Goal: Task Accomplishment & Management: Use online tool/utility

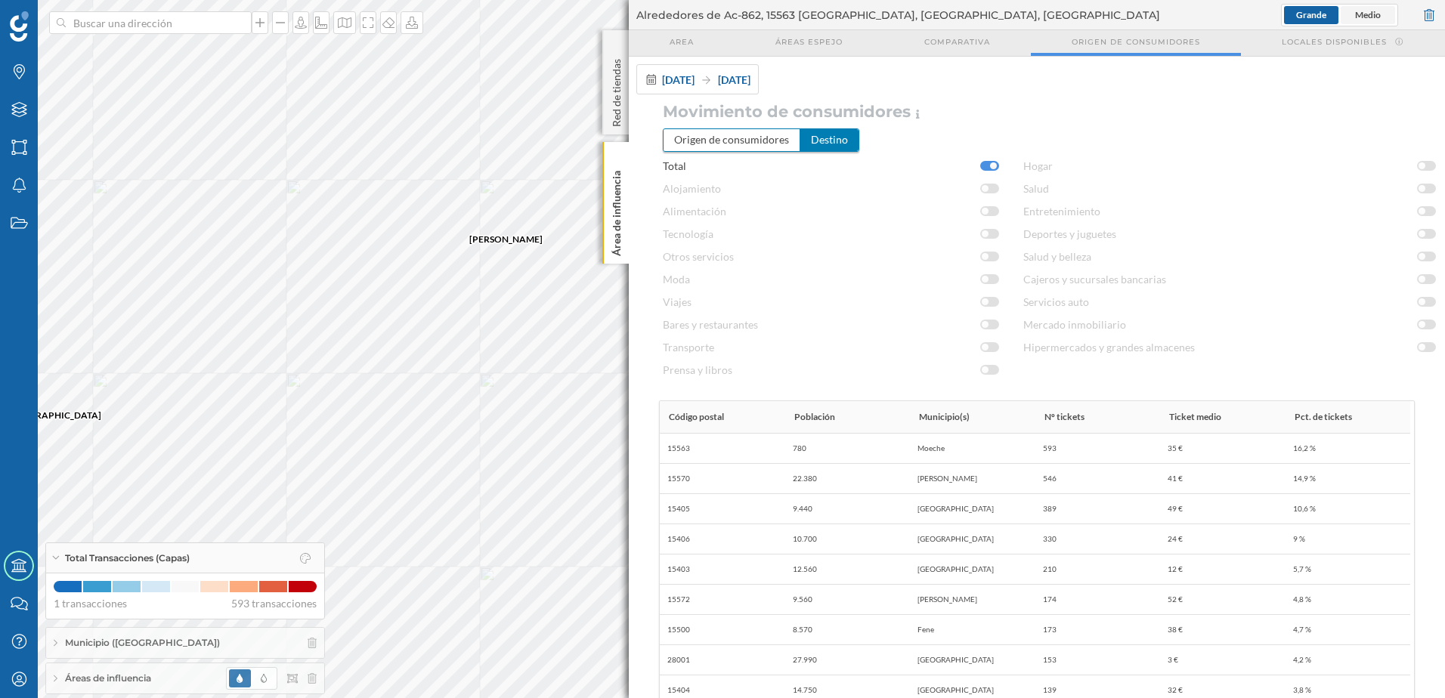
scroll to position [97, 0]
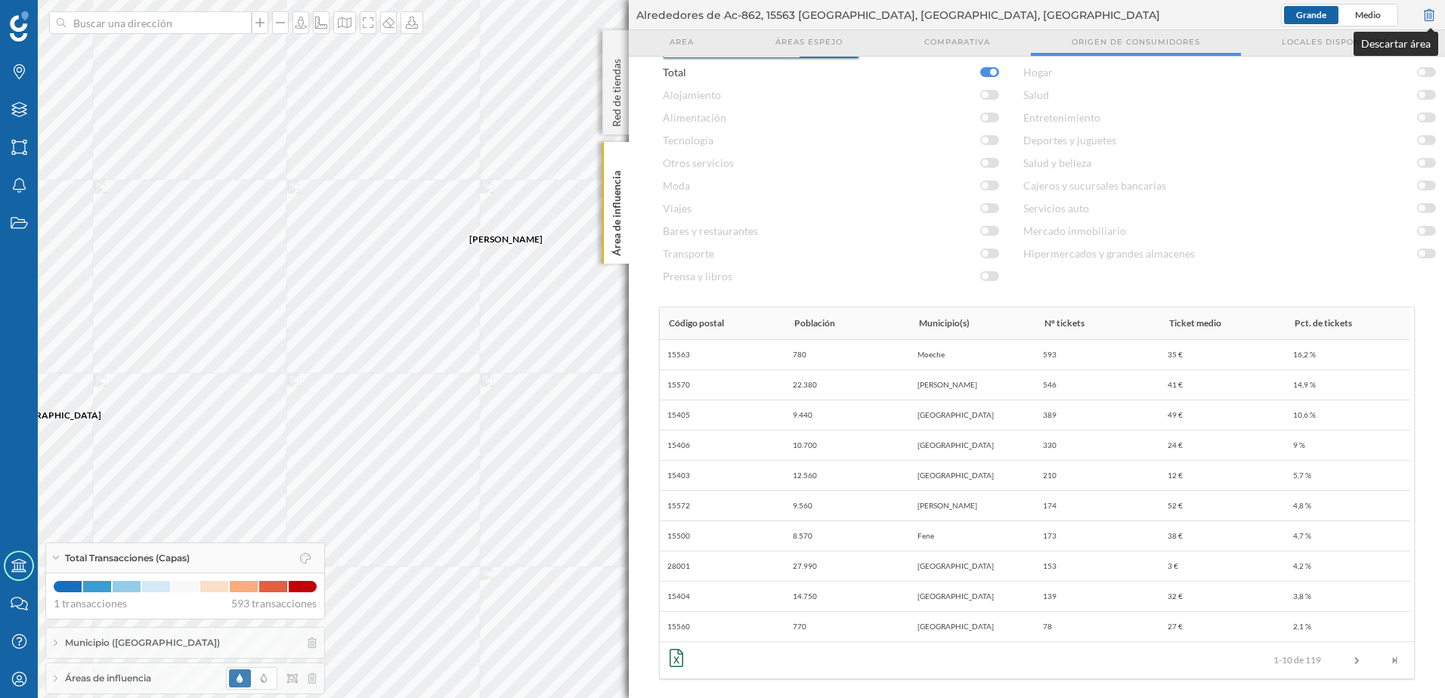
click at [1426, 15] on div at bounding box center [1428, 15] width 17 height 23
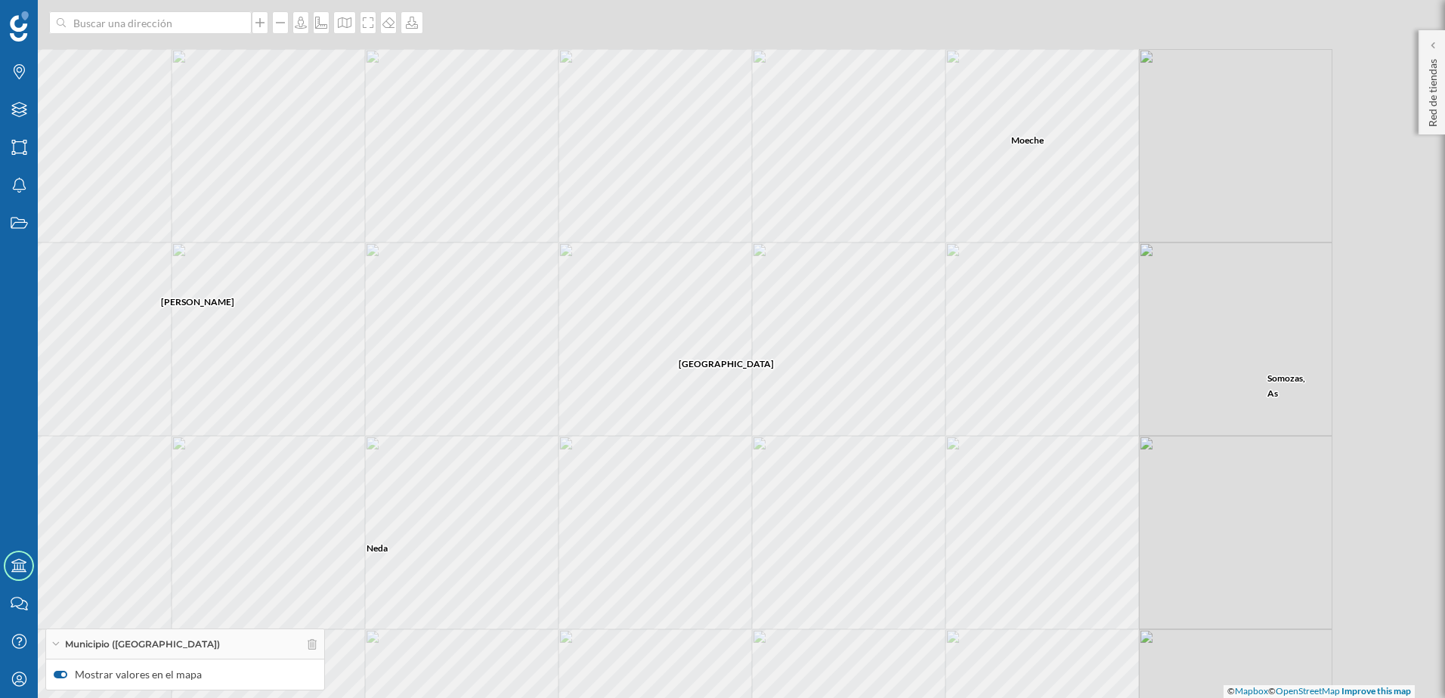
drag, startPoint x: 1015, startPoint y: 237, endPoint x: 702, endPoint y: 307, distance: 320.4
click at [702, 296] on div "[PERSON_NAME] [GEOGRAPHIC_DATA] [GEOGRAPHIC_DATA] [PERSON_NAME][GEOGRAPHIC_DATA…" at bounding box center [722, 349] width 1445 height 698
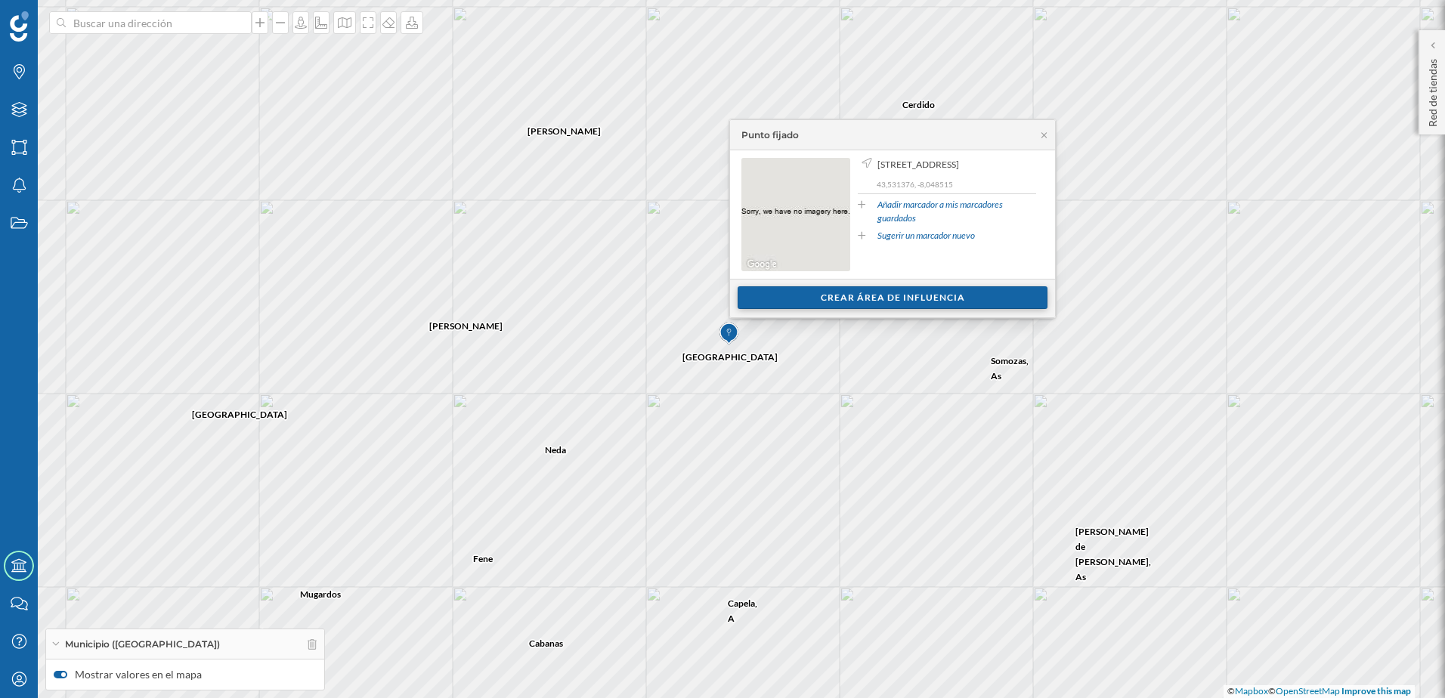
click at [839, 302] on div "Crear área de influencia" at bounding box center [892, 297] width 310 height 23
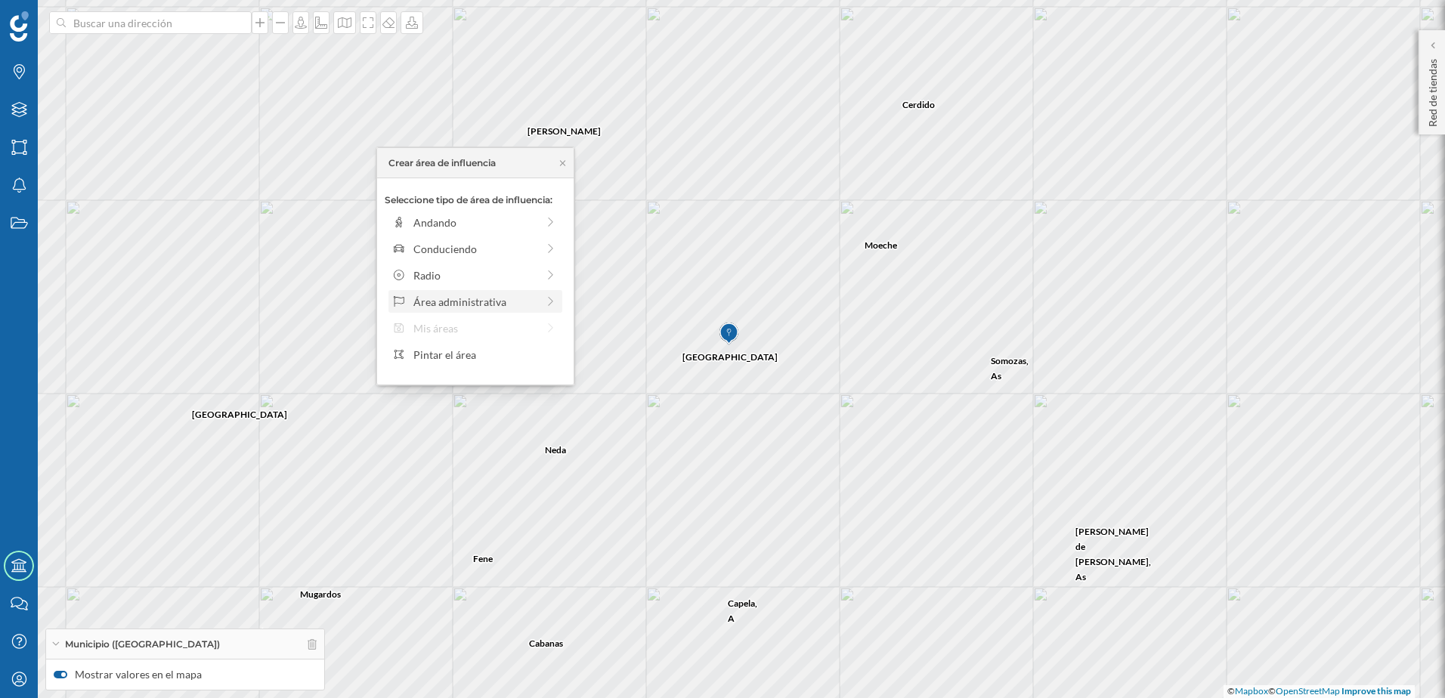
click at [528, 296] on div "Área administrativa" at bounding box center [474, 302] width 123 height 16
click at [517, 280] on div "Municipio" at bounding box center [487, 275] width 149 height 16
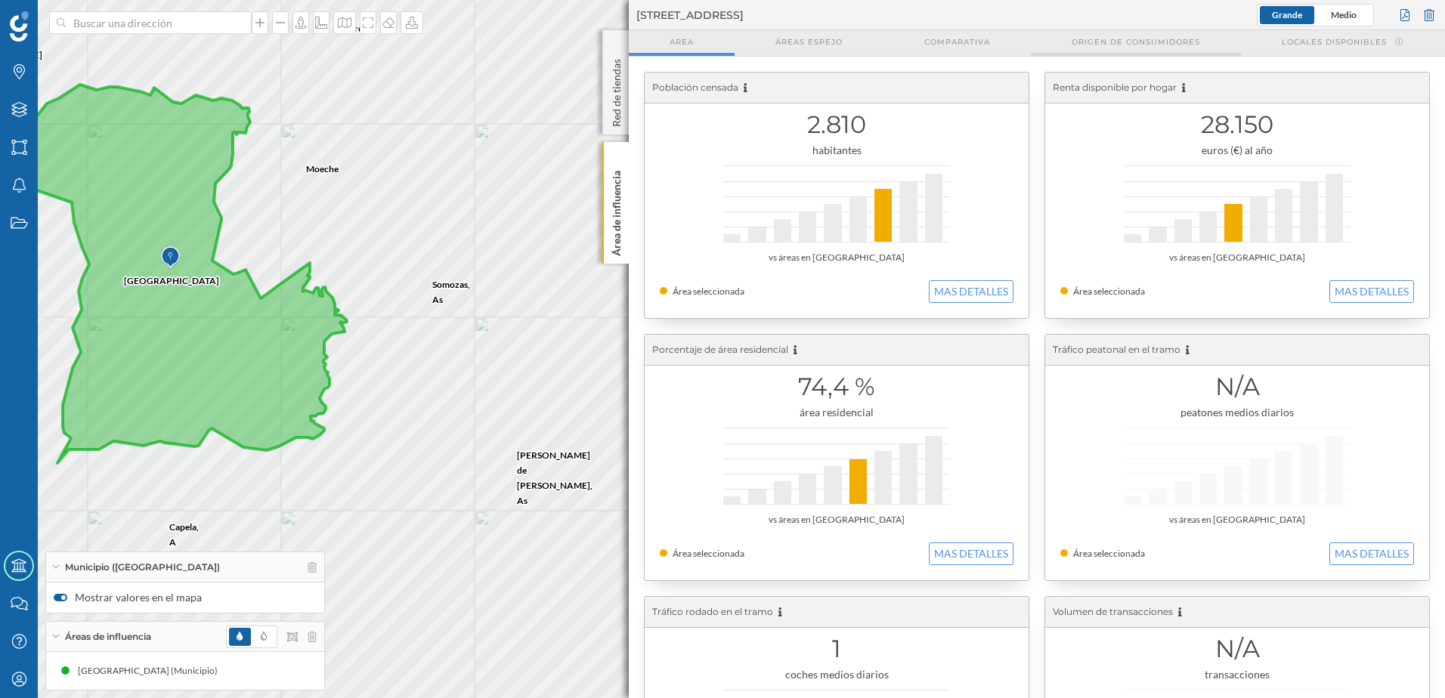
click at [1136, 40] on span "Origen de consumidores" at bounding box center [1135, 41] width 128 height 11
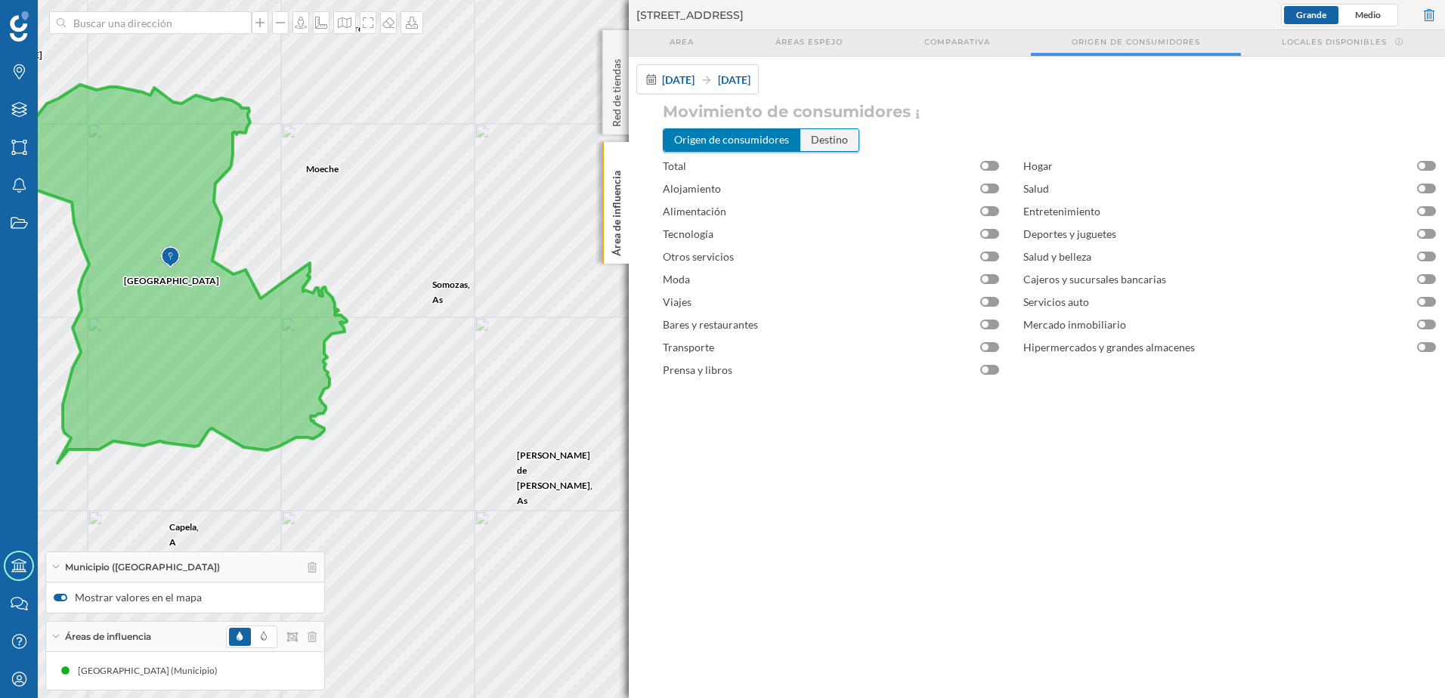
click at [851, 142] on div "Destino" at bounding box center [829, 139] width 58 height 21
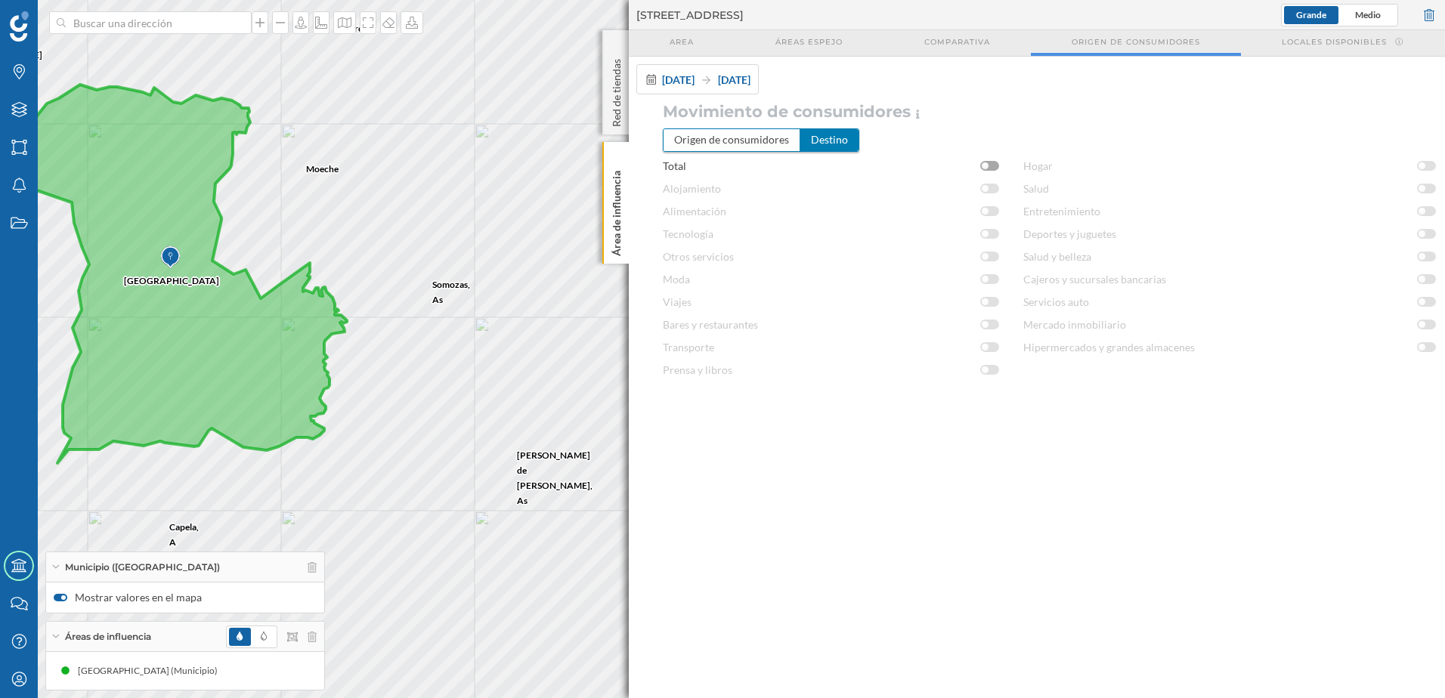
click at [991, 164] on div at bounding box center [989, 166] width 19 height 10
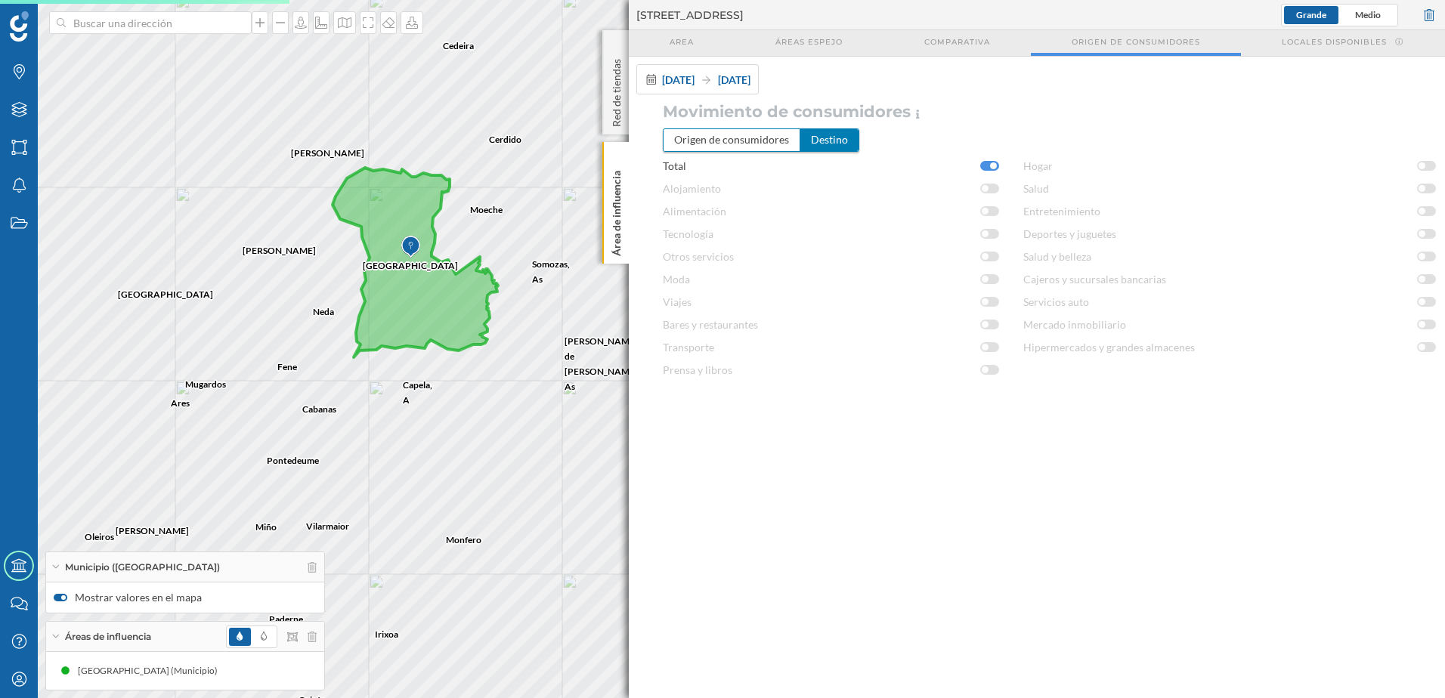
drag, startPoint x: 319, startPoint y: 400, endPoint x: 392, endPoint y: 347, distance: 90.4
click at [392, 347] on div "[PERSON_NAME] Ourol Ortigueira Valadouro, O [PERSON_NAME][GEOGRAPHIC_DATA] Foz …" at bounding box center [722, 349] width 1445 height 698
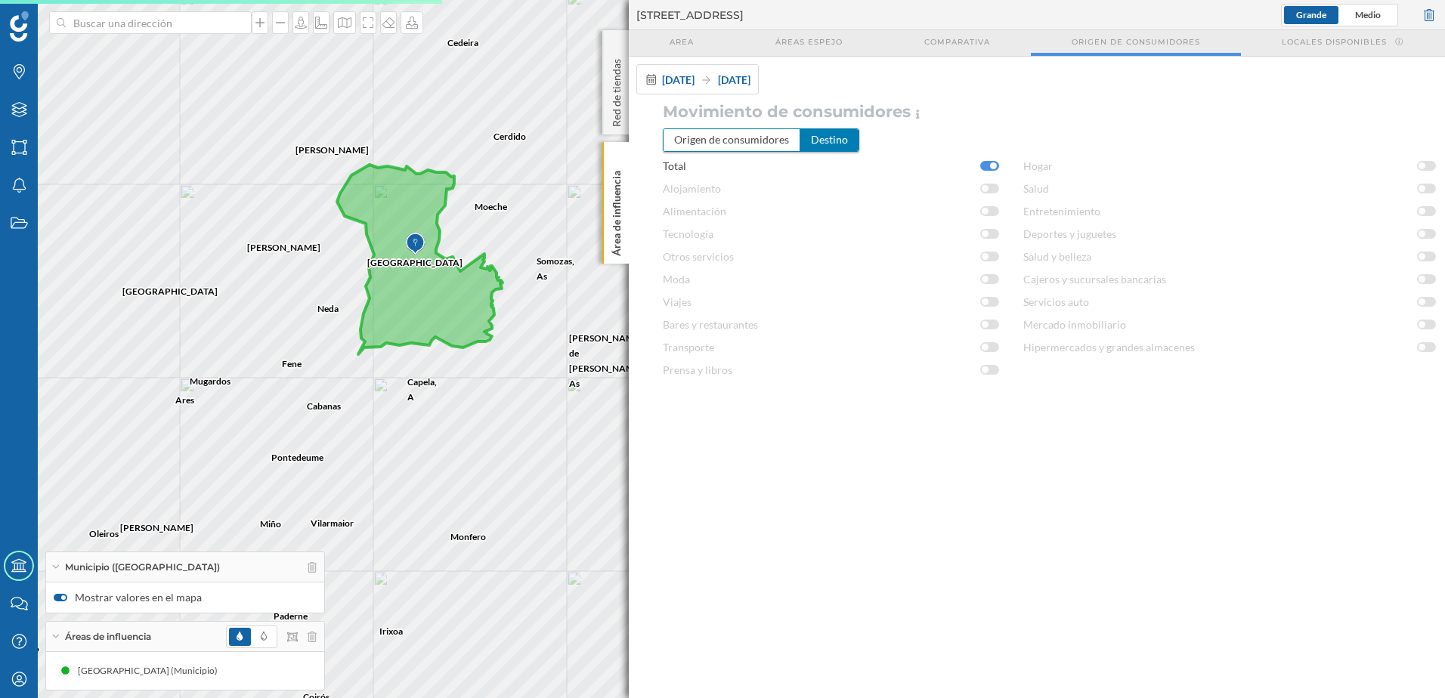
click at [132, 635] on span "Áreas de influencia" at bounding box center [108, 637] width 86 height 14
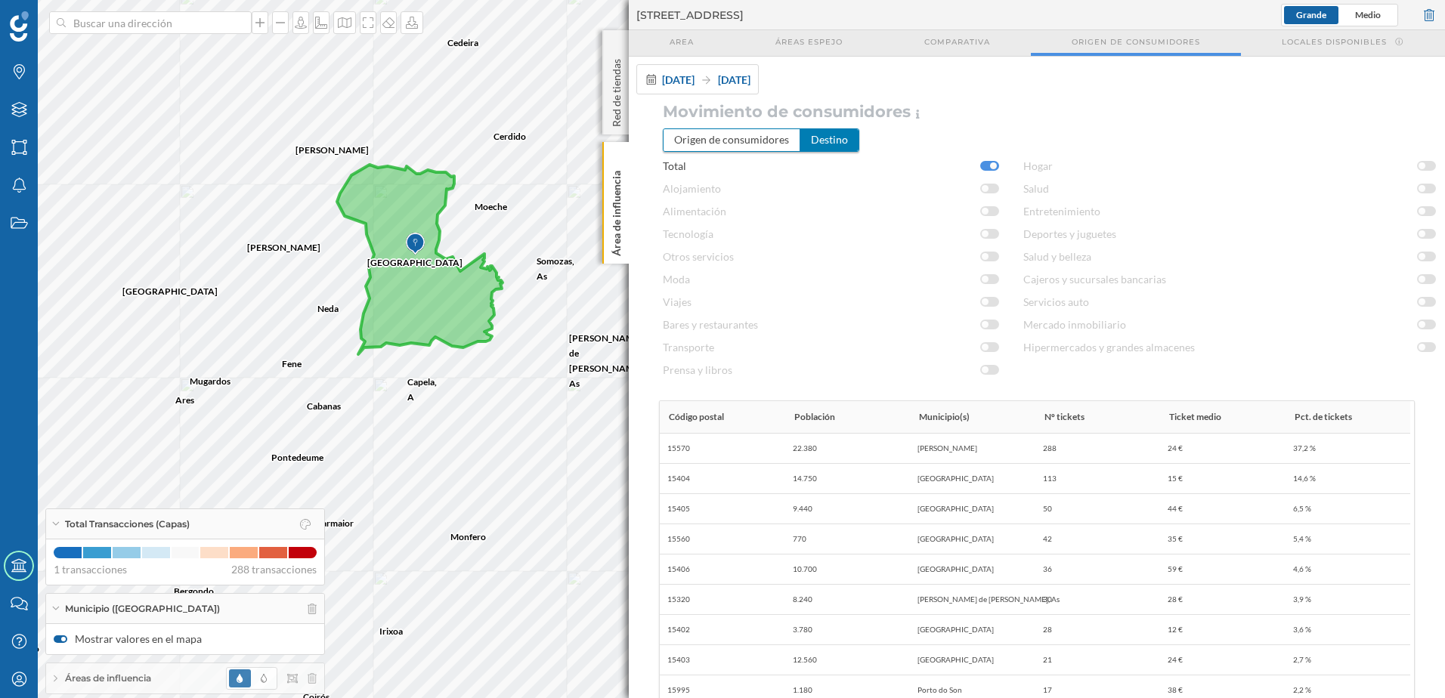
click at [150, 607] on div "Municipio ([GEOGRAPHIC_DATA])" at bounding box center [185, 609] width 278 height 30
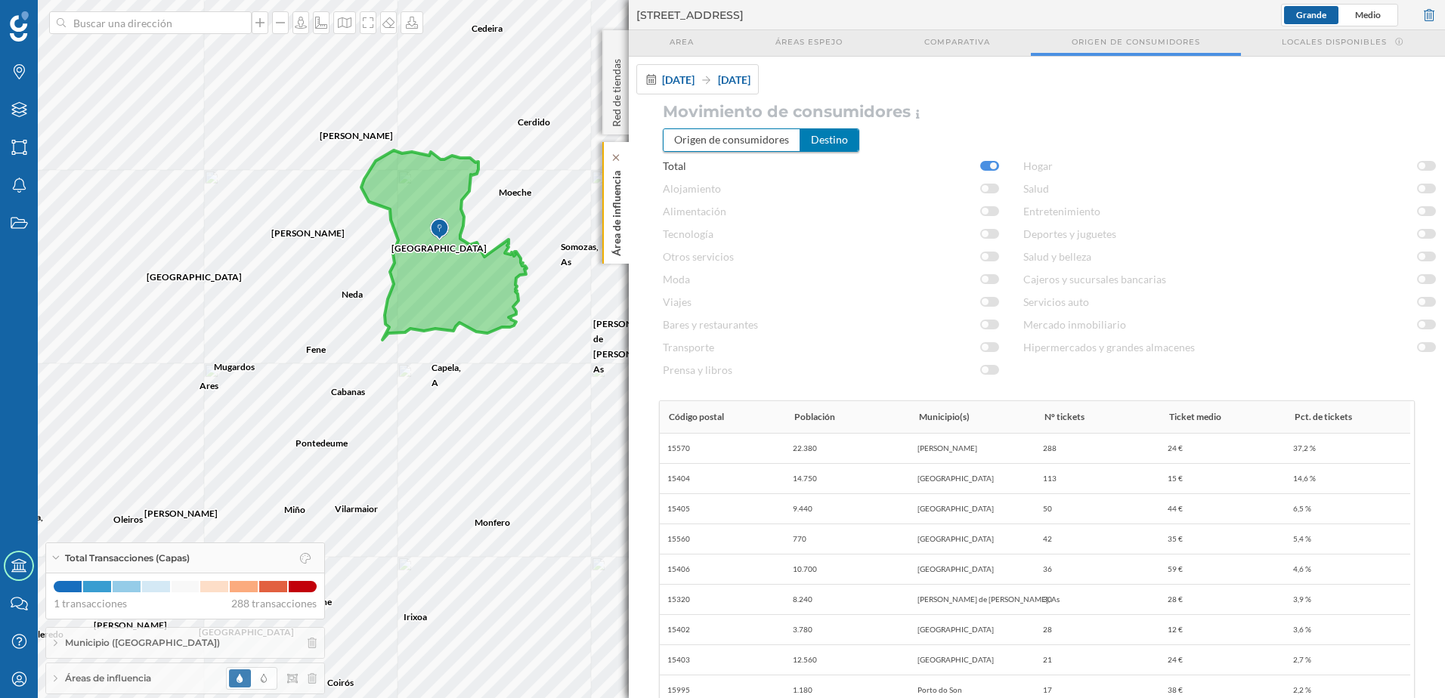
click at [615, 224] on p "Área de influencia" at bounding box center [616, 210] width 15 height 91
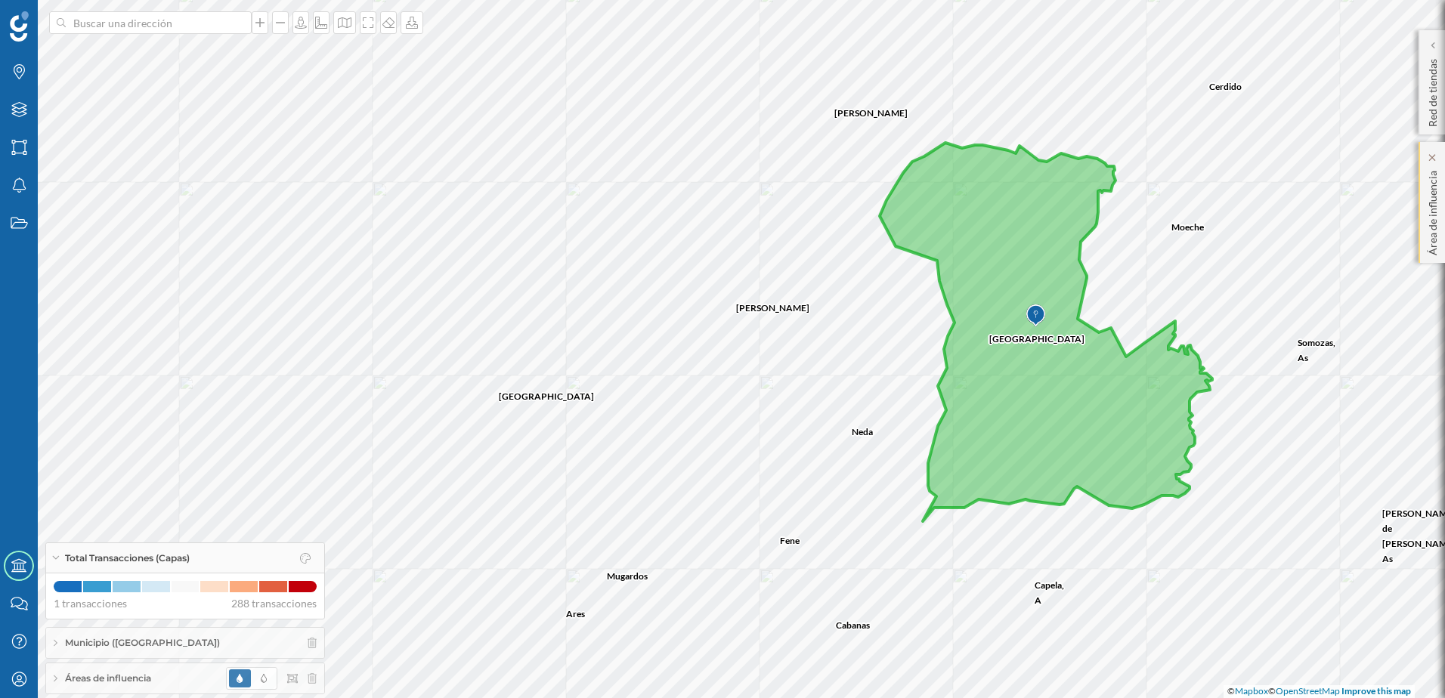
click at [1438, 244] on p "Área de influencia" at bounding box center [1432, 210] width 15 height 91
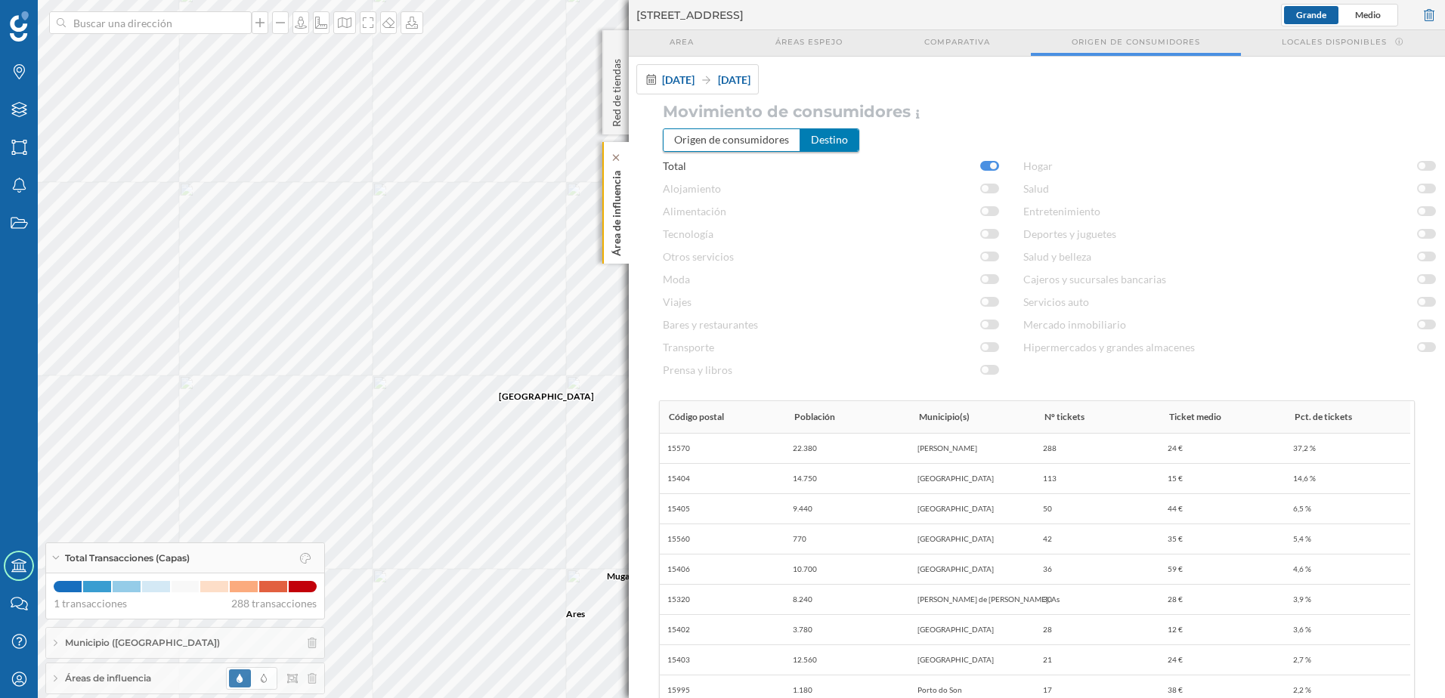
click at [622, 244] on p "Área de influencia" at bounding box center [616, 210] width 15 height 91
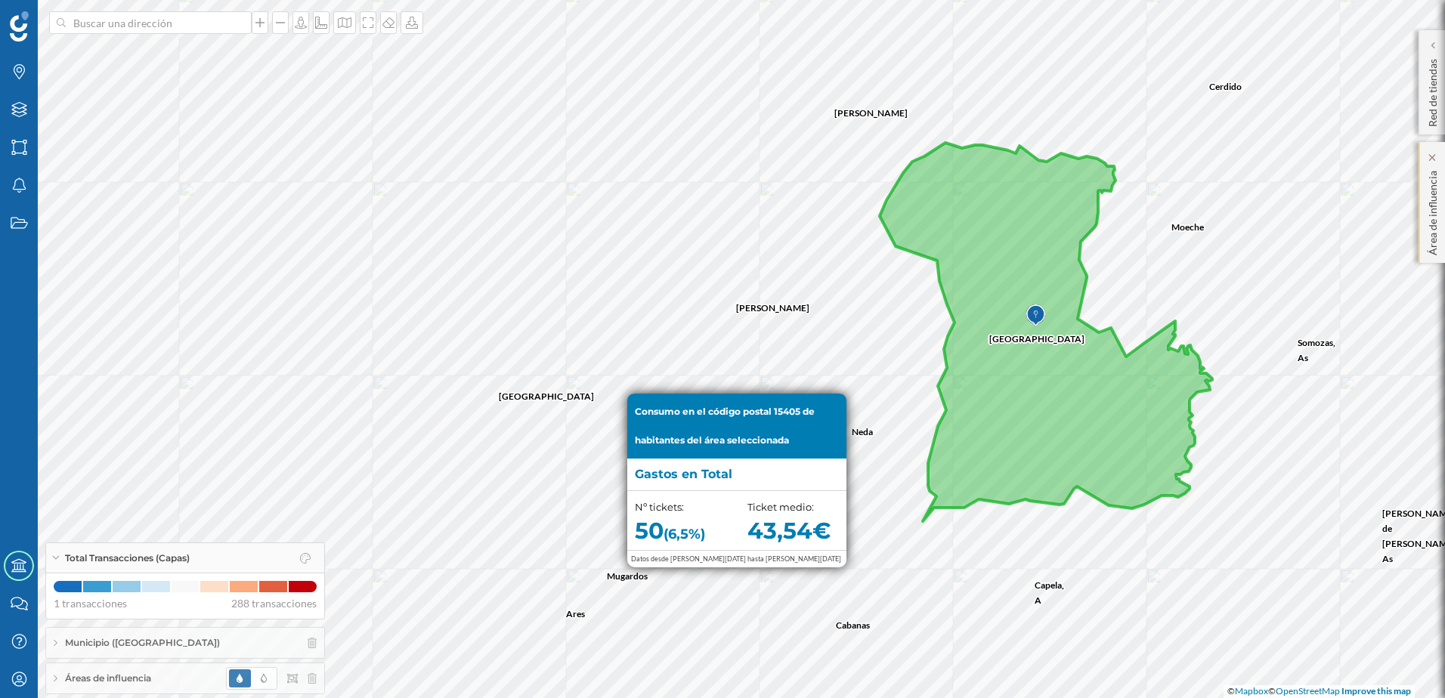
click at [1438, 249] on p "Área de influencia" at bounding box center [1432, 210] width 15 height 91
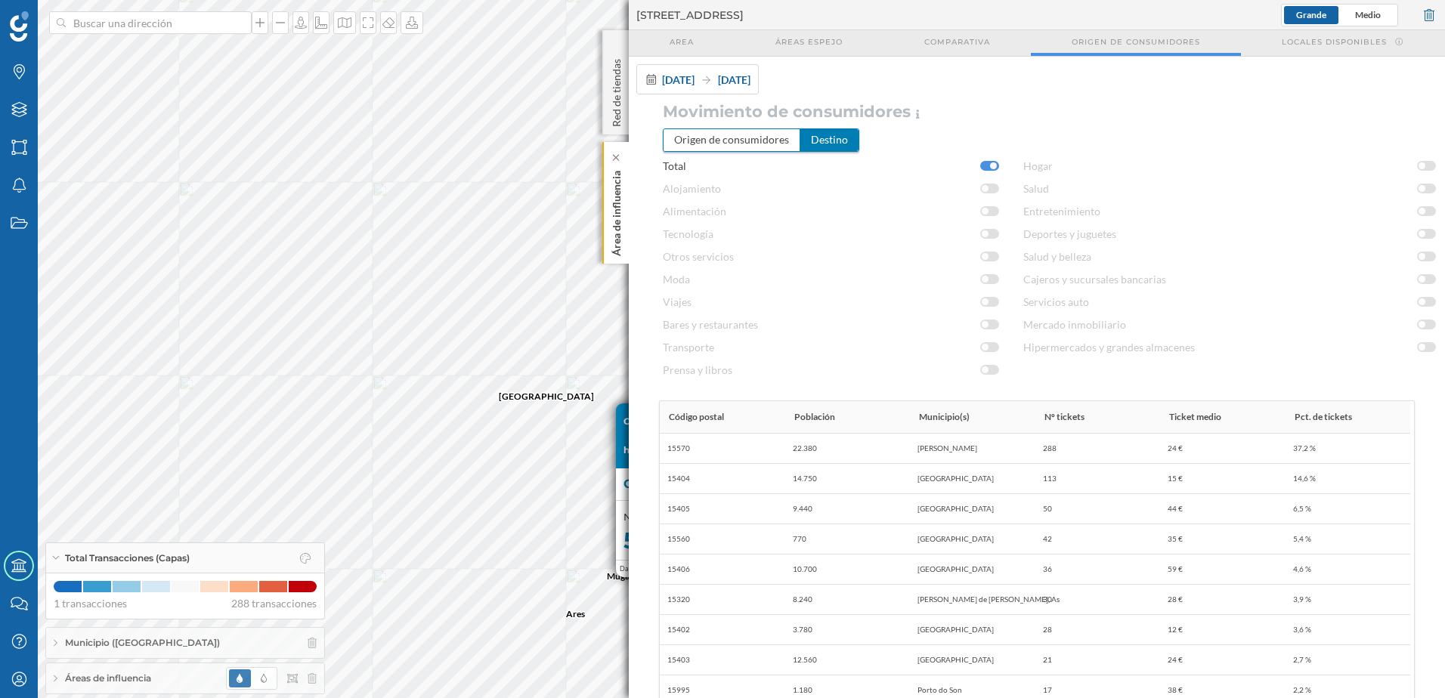
click at [623, 243] on p "Área de influencia" at bounding box center [616, 210] width 15 height 91
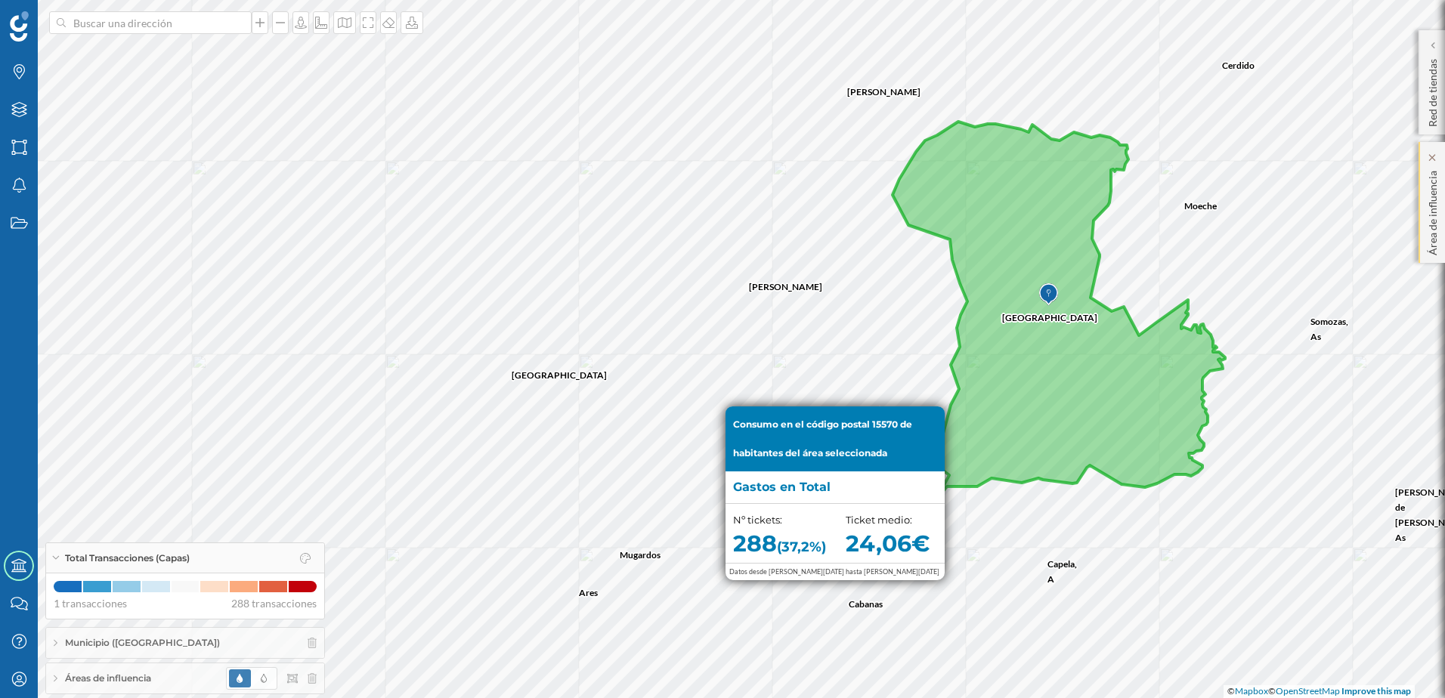
click at [1440, 219] on div "Área de influencia" at bounding box center [1431, 202] width 26 height 121
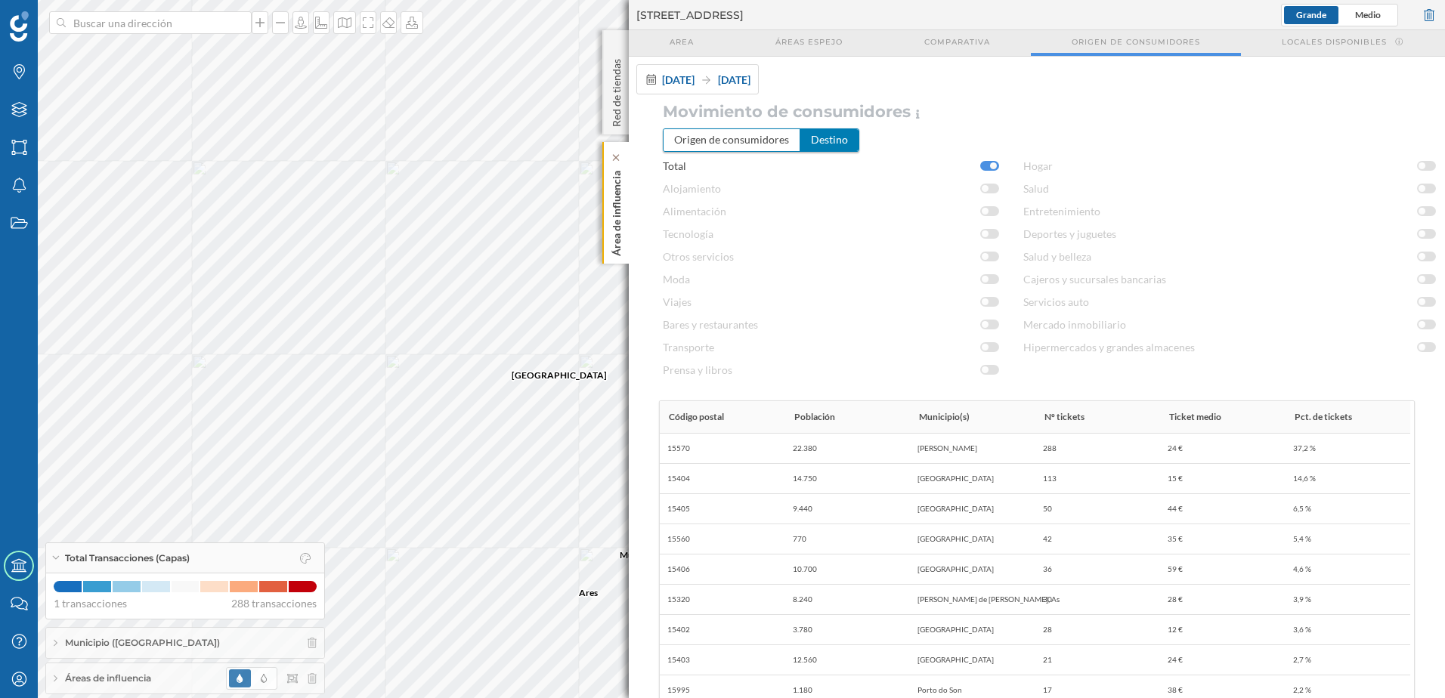
click at [623, 235] on p "Área de influencia" at bounding box center [616, 210] width 15 height 91
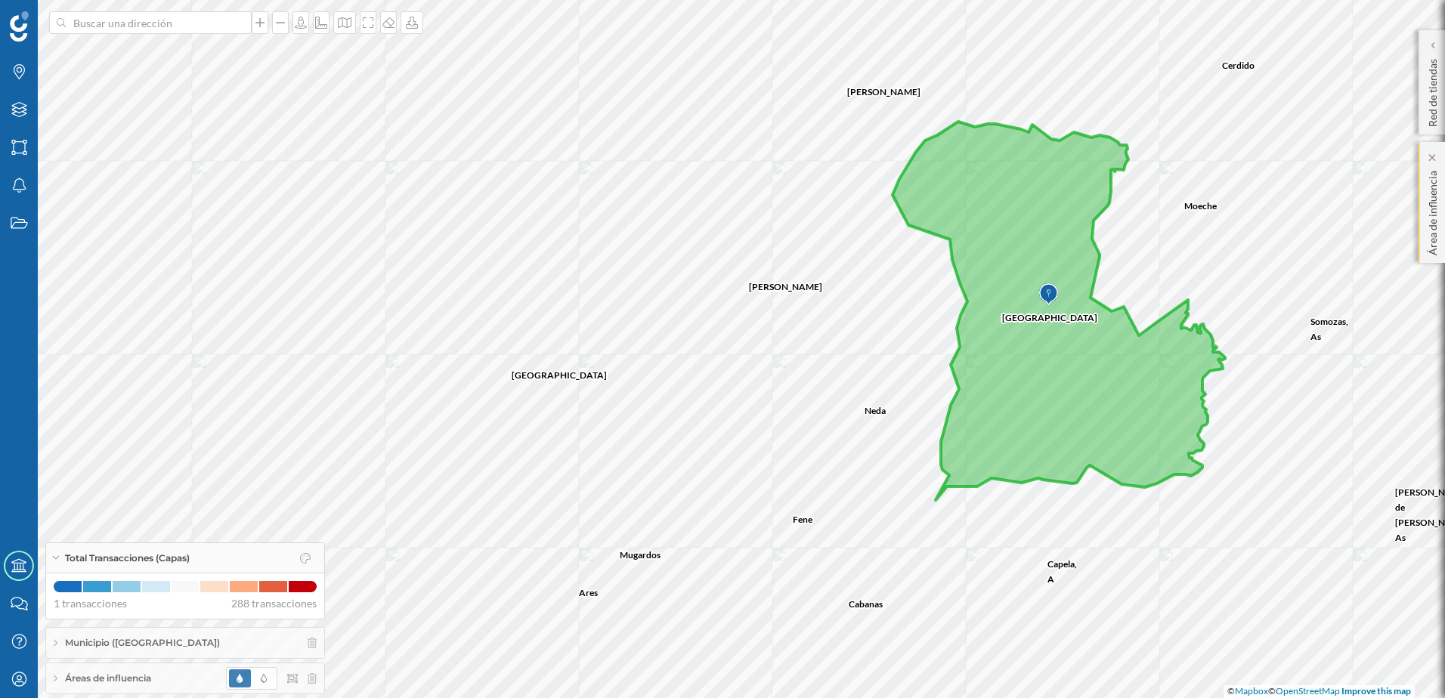
click at [1435, 248] on p "Área de influencia" at bounding box center [1432, 210] width 15 height 91
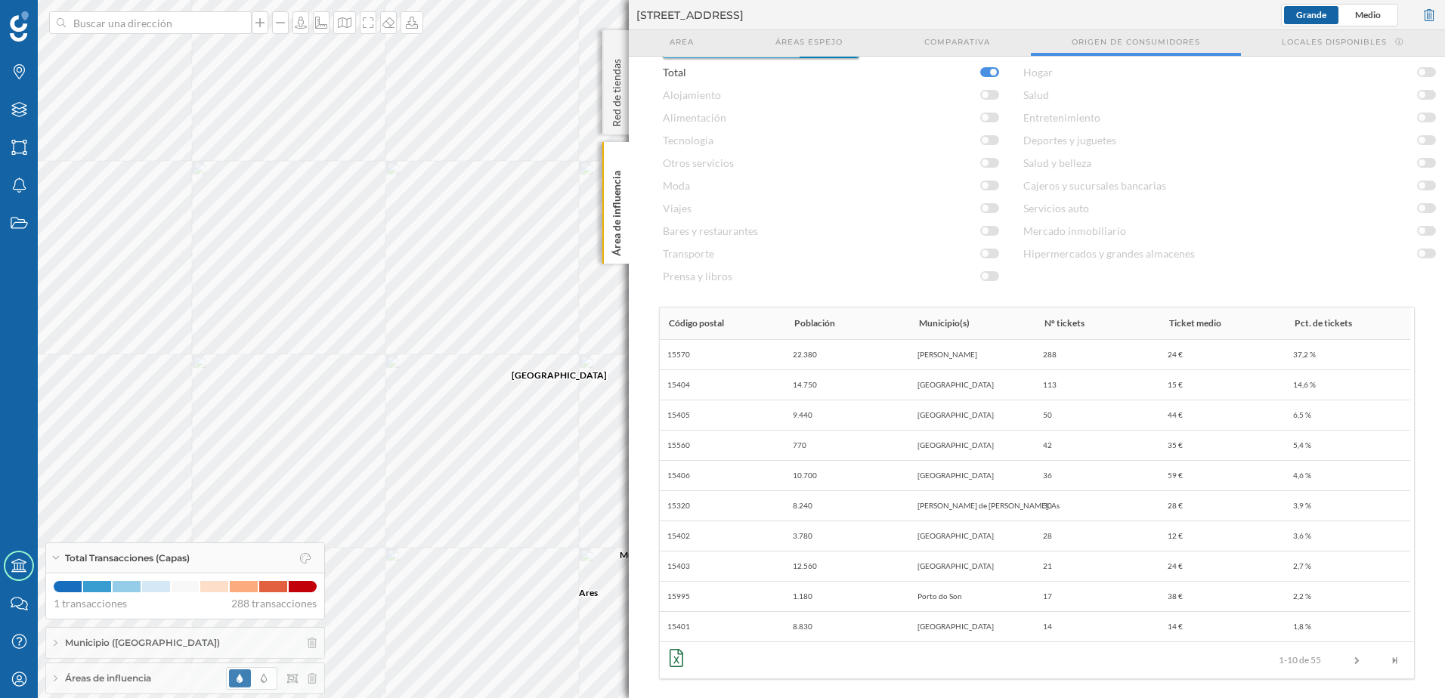
click at [678, 651] on icon at bounding box center [676, 658] width 14 height 18
